Goal: Information Seeking & Learning: Learn about a topic

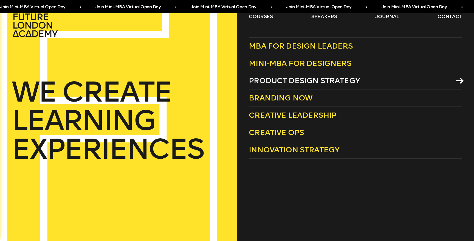
click at [369, 81] on link "Product Design Strategy" at bounding box center [355, 80] width 213 height 17
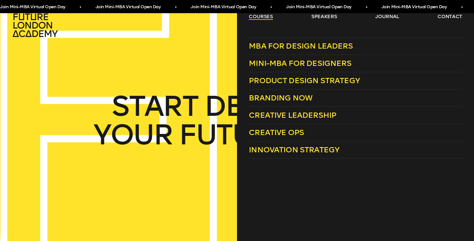
click at [249, 16] on link "courses" at bounding box center [261, 16] width 24 height 7
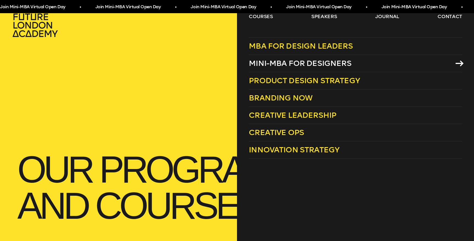
click at [293, 62] on span "Mini-MBA for Designers" at bounding box center [300, 63] width 102 height 9
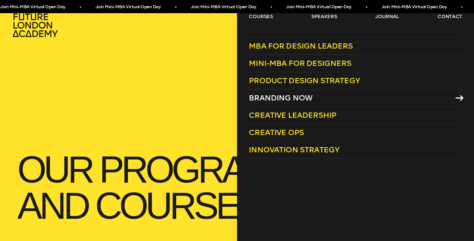
click at [287, 95] on span "Branding Now" at bounding box center [281, 97] width 64 height 9
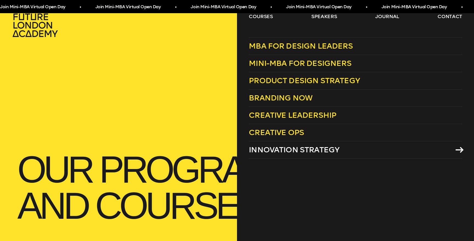
click at [272, 149] on span "Innovation Strategy" at bounding box center [294, 149] width 90 height 9
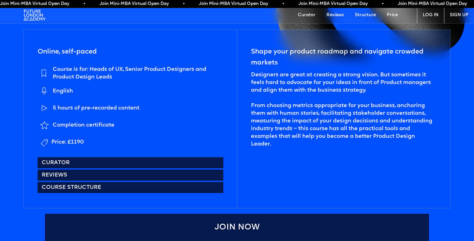
scroll to position [256, 0]
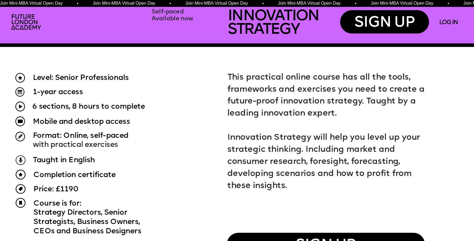
scroll to position [428, 0]
